Goal: Task Accomplishment & Management: Manage account settings

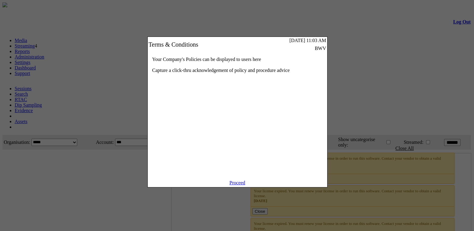
click at [234, 185] on link "Proceed" at bounding box center [237, 182] width 16 height 5
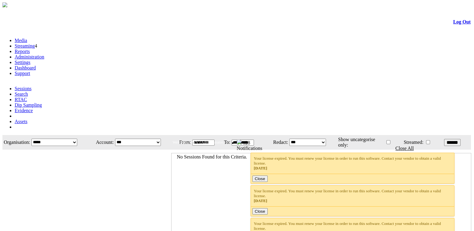
click at [44, 54] on link "Administration" at bounding box center [30, 56] width 30 height 5
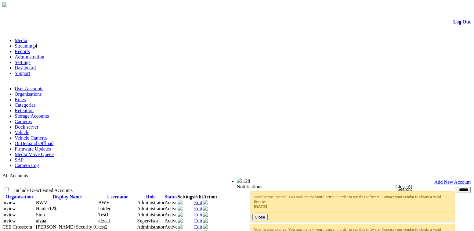
click at [44, 54] on link "Administration" at bounding box center [30, 56] width 30 height 5
click at [27, 38] on link "Media" at bounding box center [21, 40] width 13 height 5
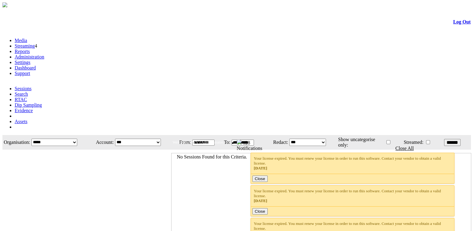
click at [35, 43] on link "Streaming" at bounding box center [25, 45] width 20 height 5
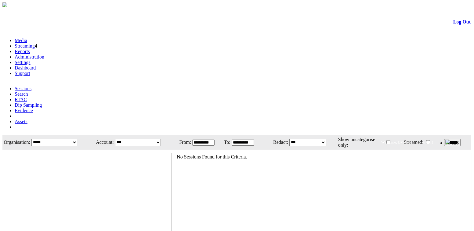
click at [44, 54] on link "Administration" at bounding box center [30, 56] width 30 height 5
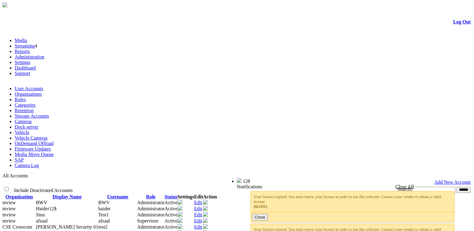
click at [202, 206] on link "Edit" at bounding box center [198, 208] width 8 height 5
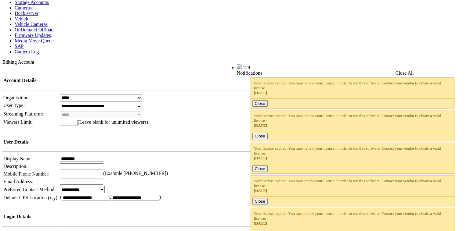
scroll to position [222, 0]
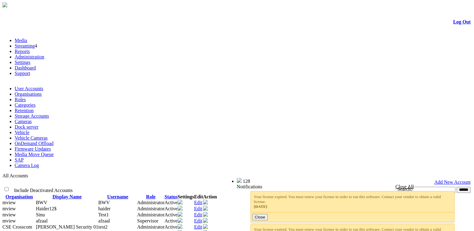
click at [446, 180] on link "Add New Account" at bounding box center [452, 182] width 36 height 5
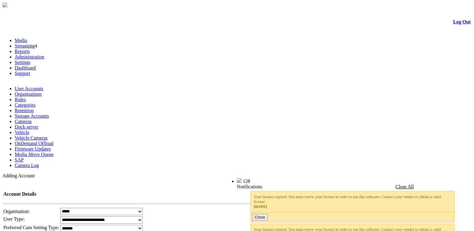
type input "***"
click at [38, 86] on link "User Accounts" at bounding box center [29, 88] width 29 height 5
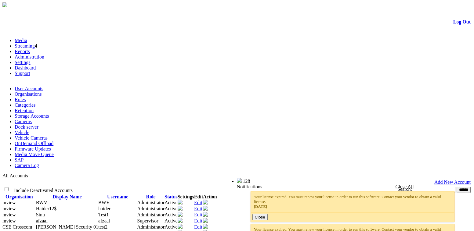
click at [61, 91] on li "Organisations" at bounding box center [243, 93] width 456 height 5
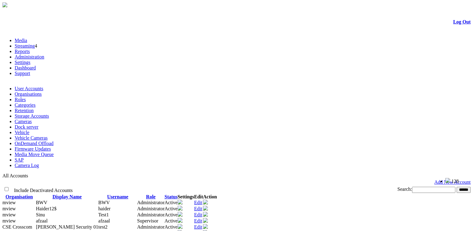
click at [42, 91] on link "Organisations" at bounding box center [28, 93] width 27 height 5
click at [456, 23] on link "Log Out" at bounding box center [461, 21] width 17 height 5
